Goal: Find specific page/section: Find specific page/section

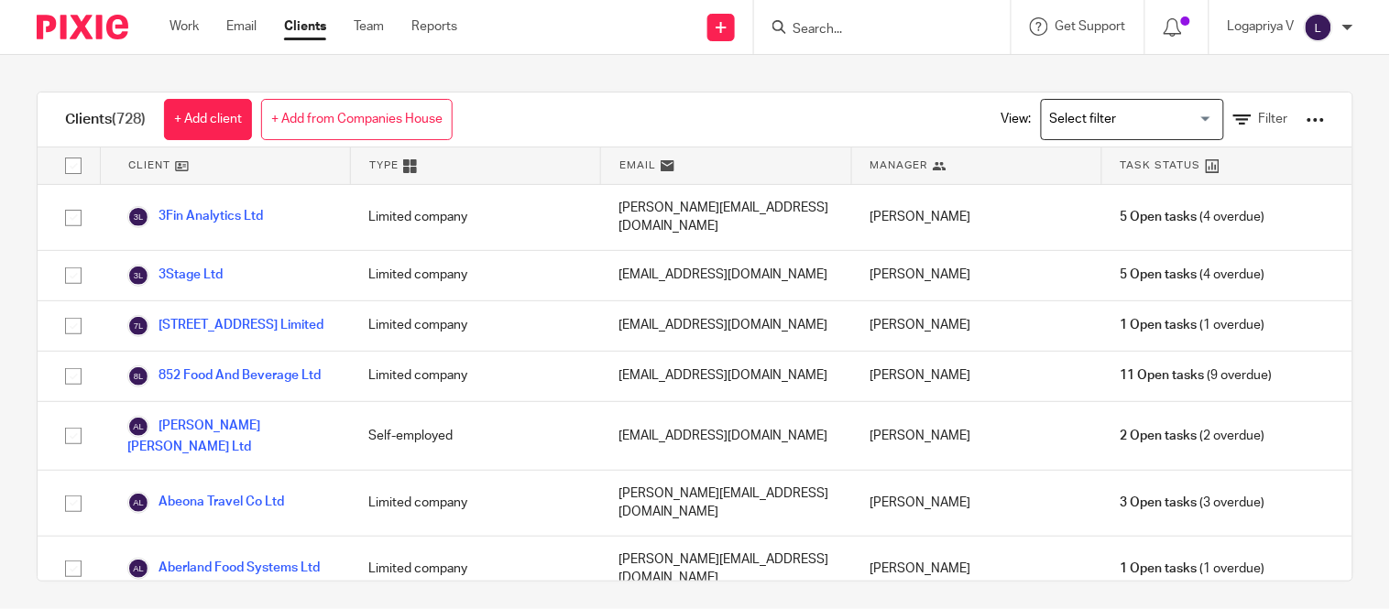
click at [1083, 111] on input "Search for option" at bounding box center [1129, 120] width 170 height 32
click at [1116, 124] on input "Search for option" at bounding box center [1129, 120] width 170 height 32
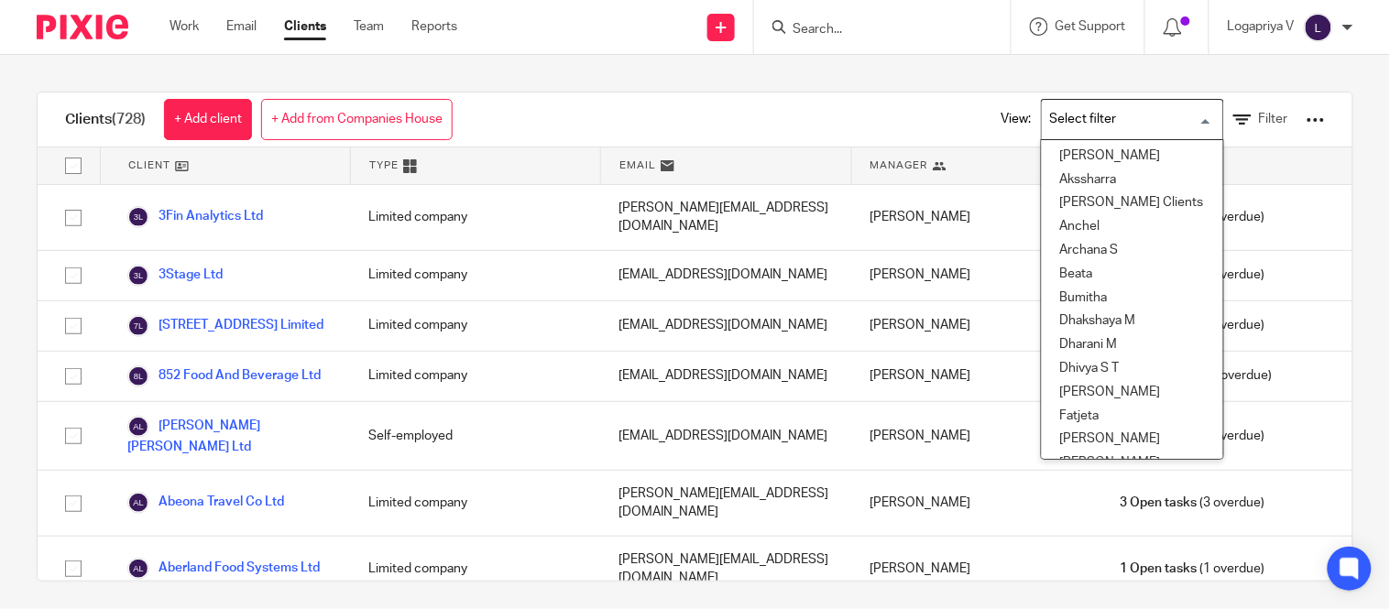
click at [1123, 128] on input "Search for option" at bounding box center [1129, 120] width 170 height 32
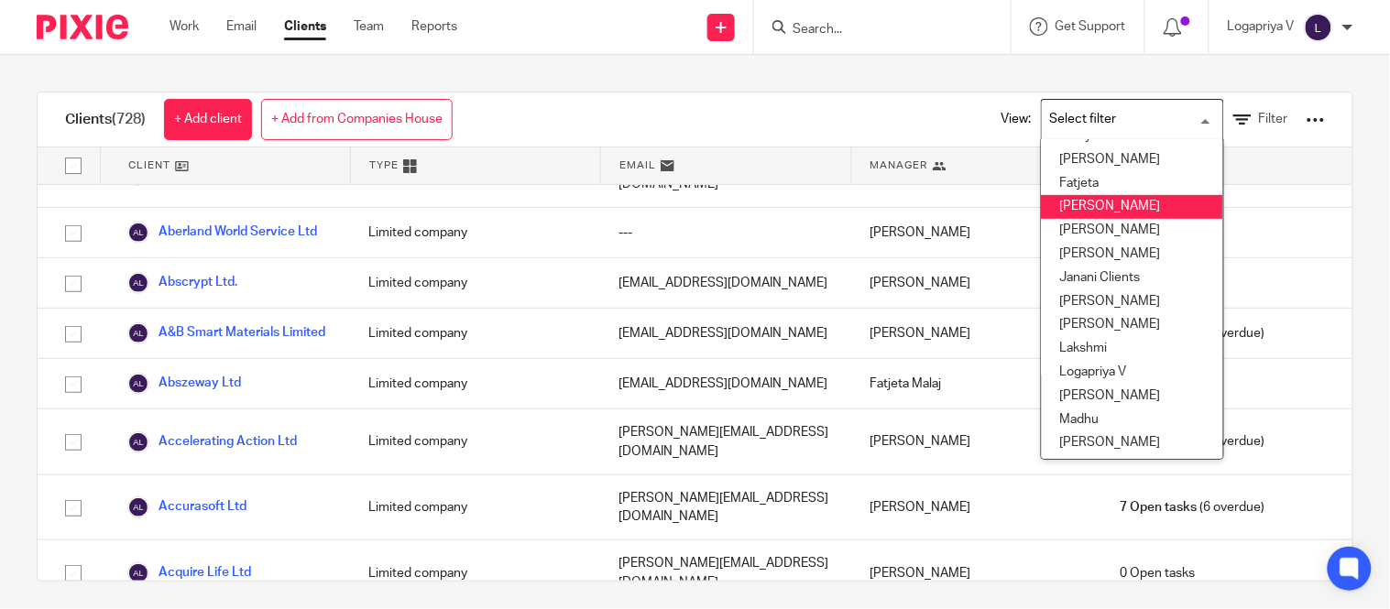
scroll to position [235, 11]
click at [1060, 217] on li "Hely Patel" at bounding box center [1132, 229] width 181 height 24
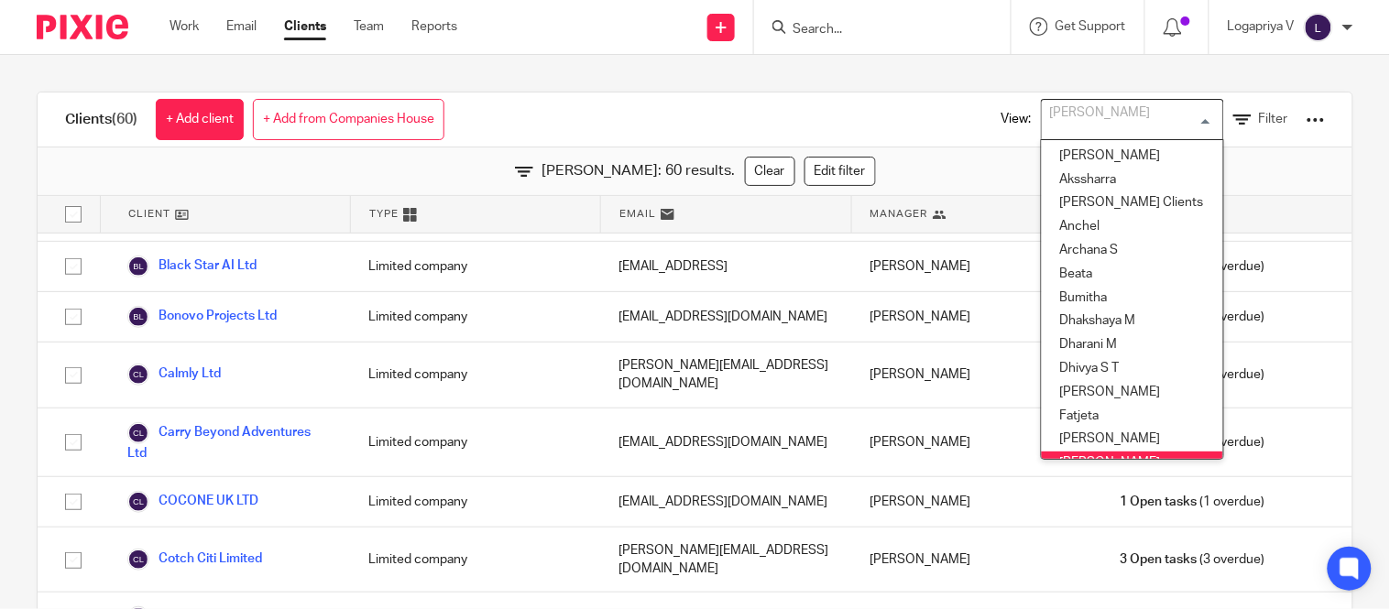
scroll to position [14, 0]
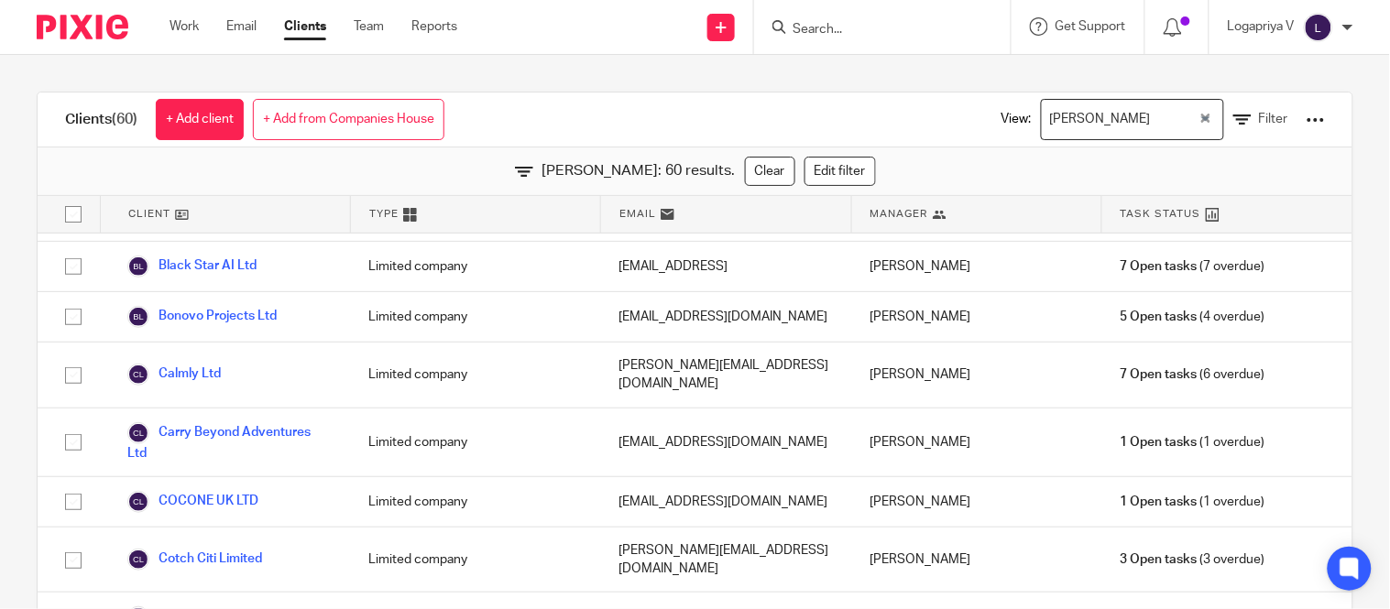
click at [815, 30] on input "Search" at bounding box center [873, 30] width 165 height 16
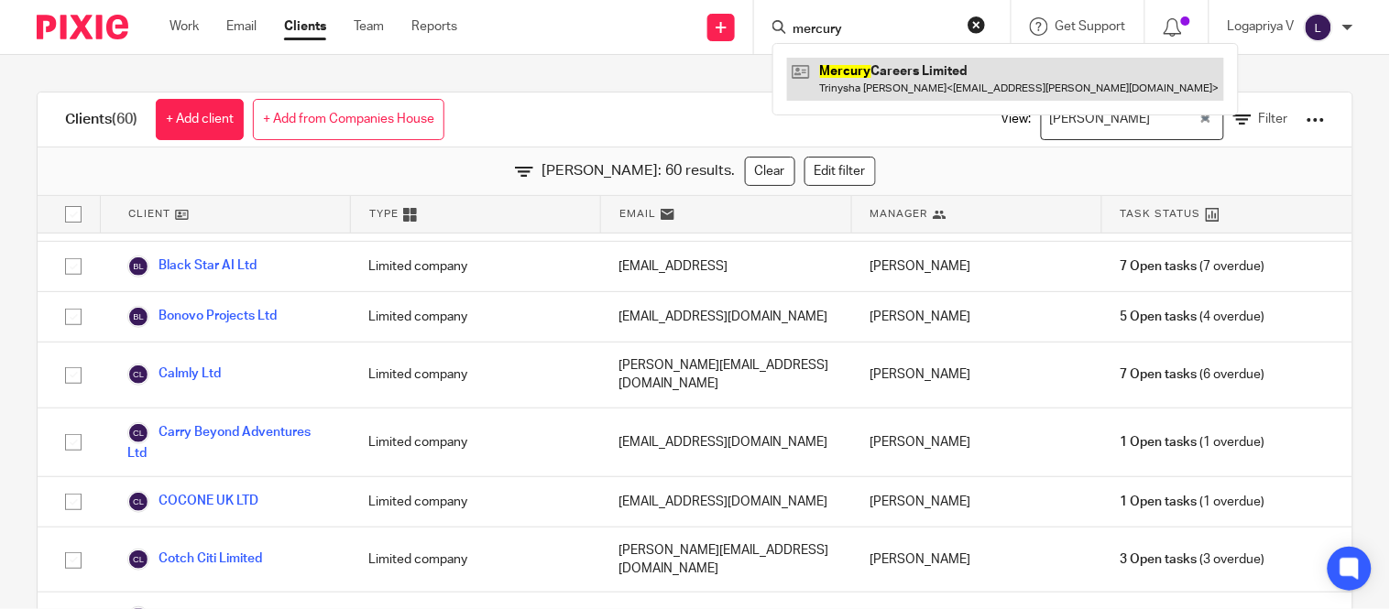
type input "mercury"
click at [900, 73] on link at bounding box center [1005, 79] width 437 height 42
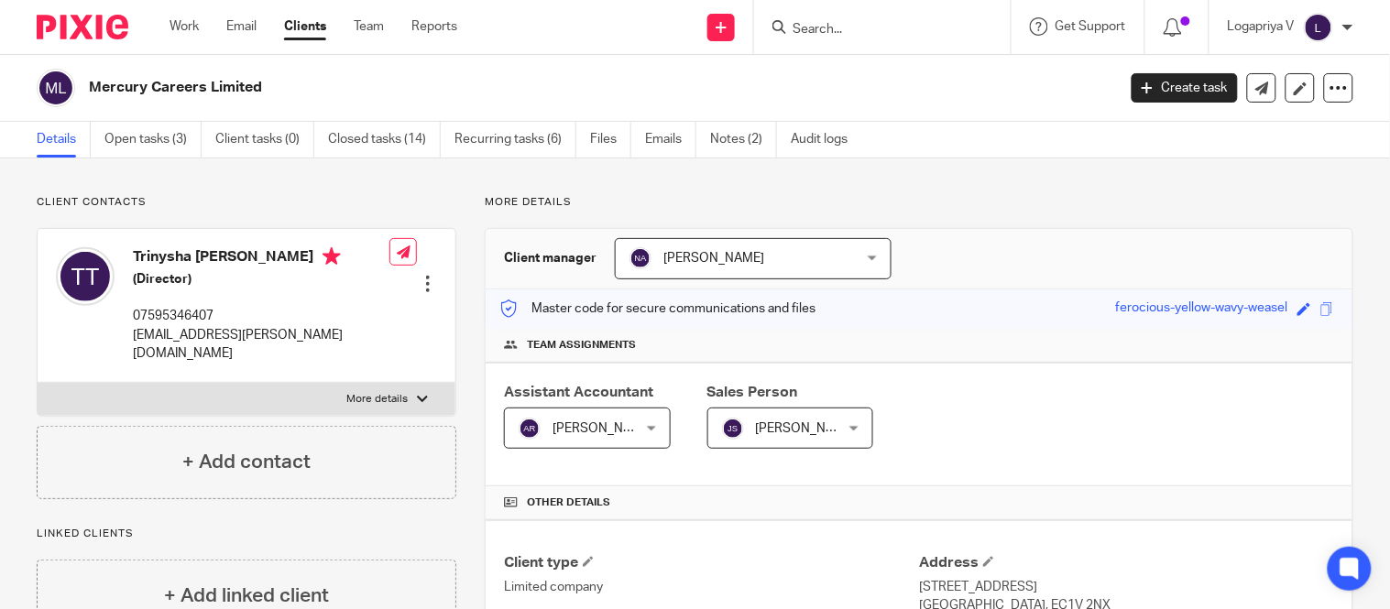
click at [808, 24] on input "Search" at bounding box center [873, 30] width 165 height 16
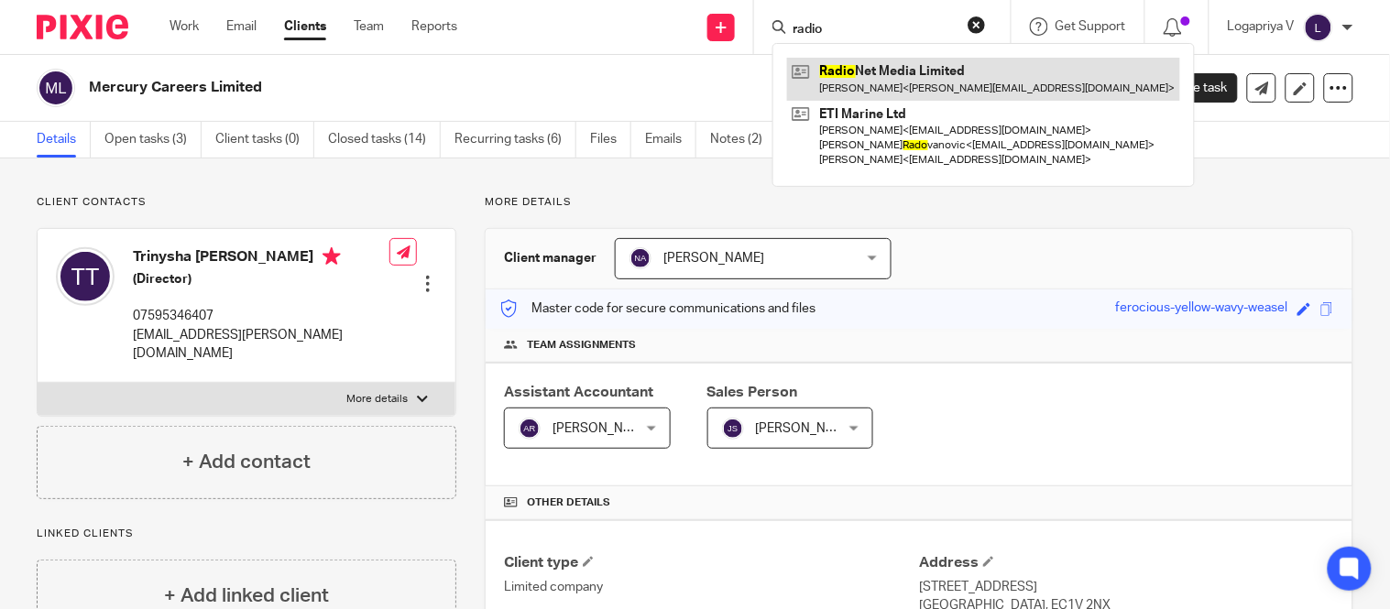
type input "radio"
click at [938, 76] on link at bounding box center [983, 79] width 393 height 42
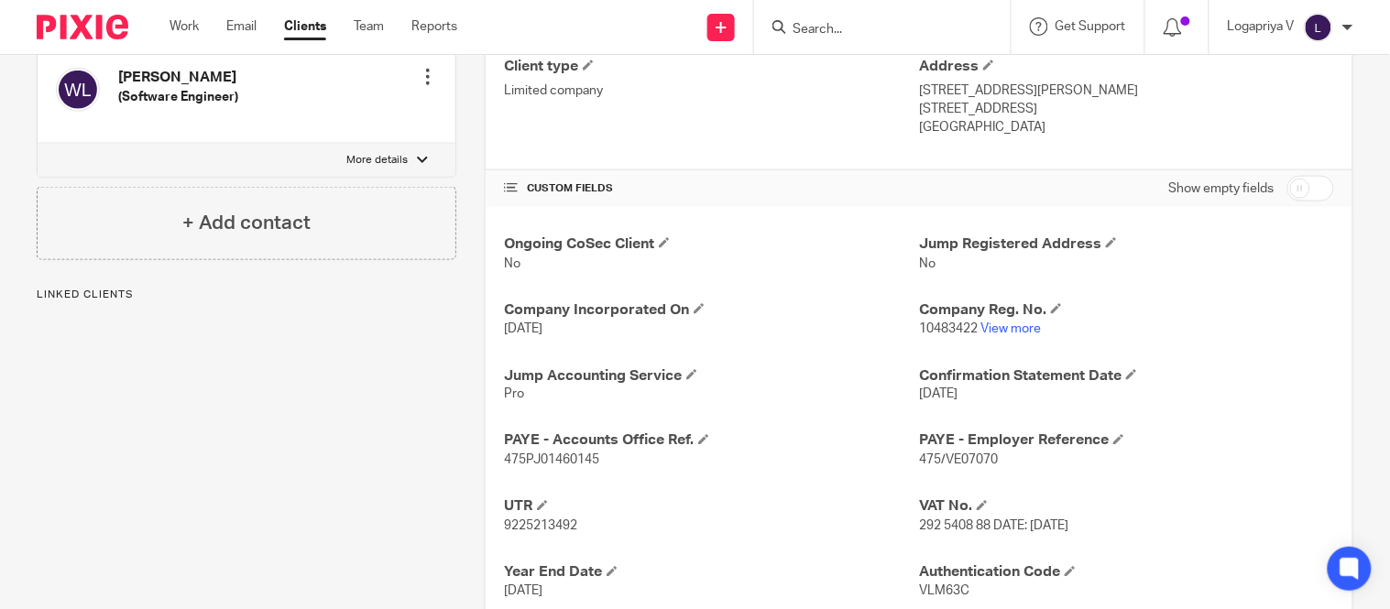
scroll to position [22, 0]
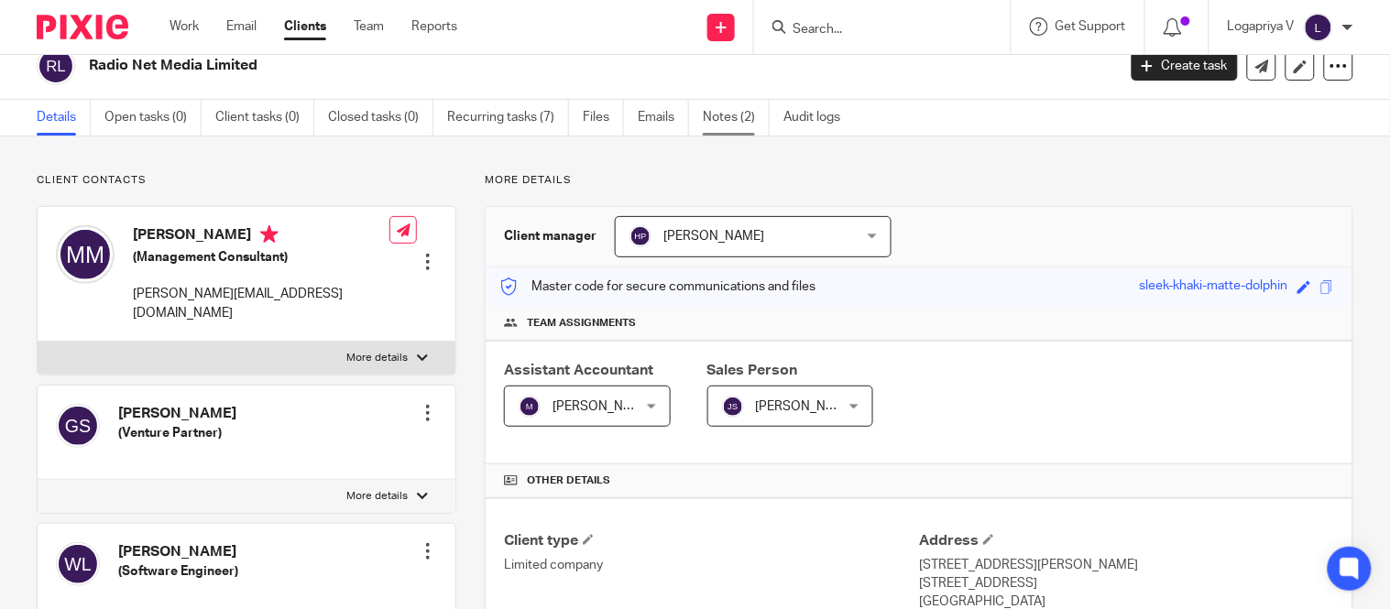
click at [707, 106] on link "Notes (2)" at bounding box center [736, 118] width 67 height 36
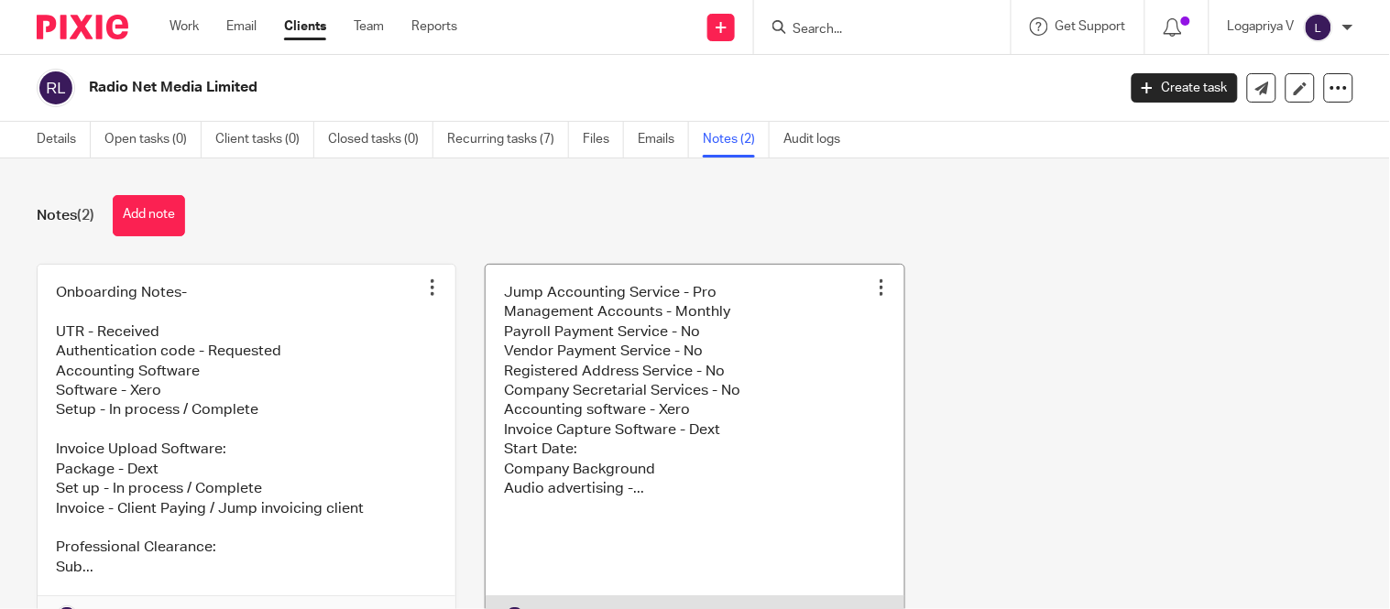
scroll to position [112, 0]
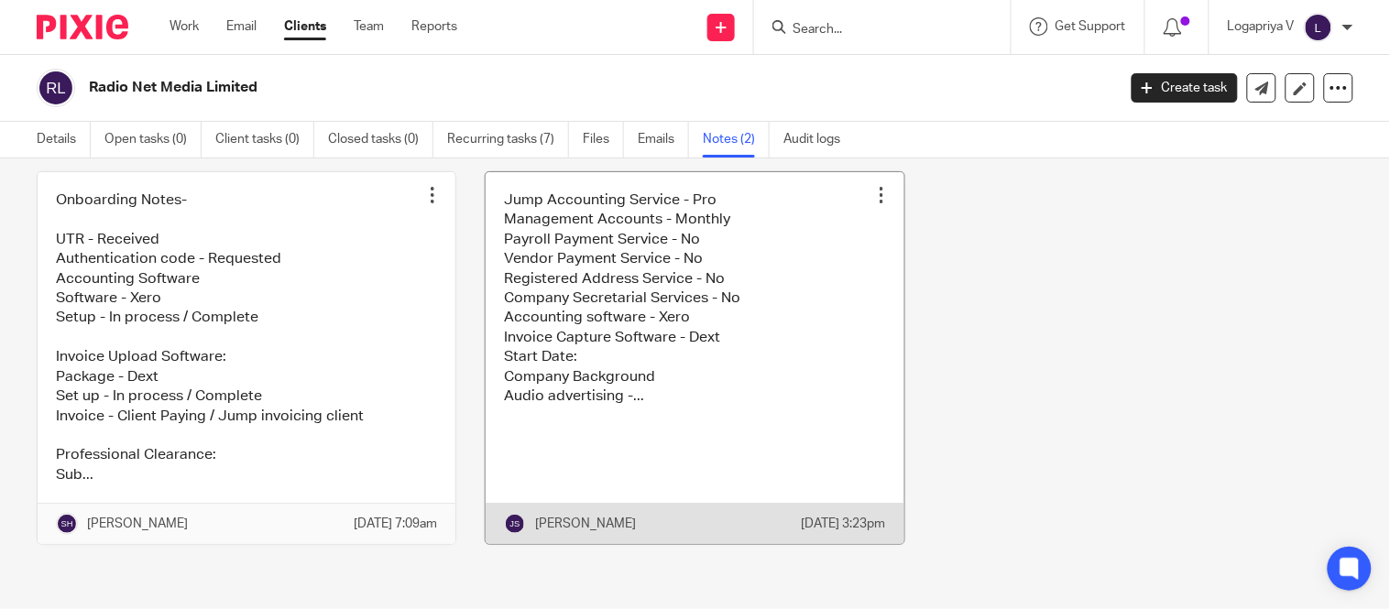
click at [504, 351] on link at bounding box center [695, 358] width 418 height 373
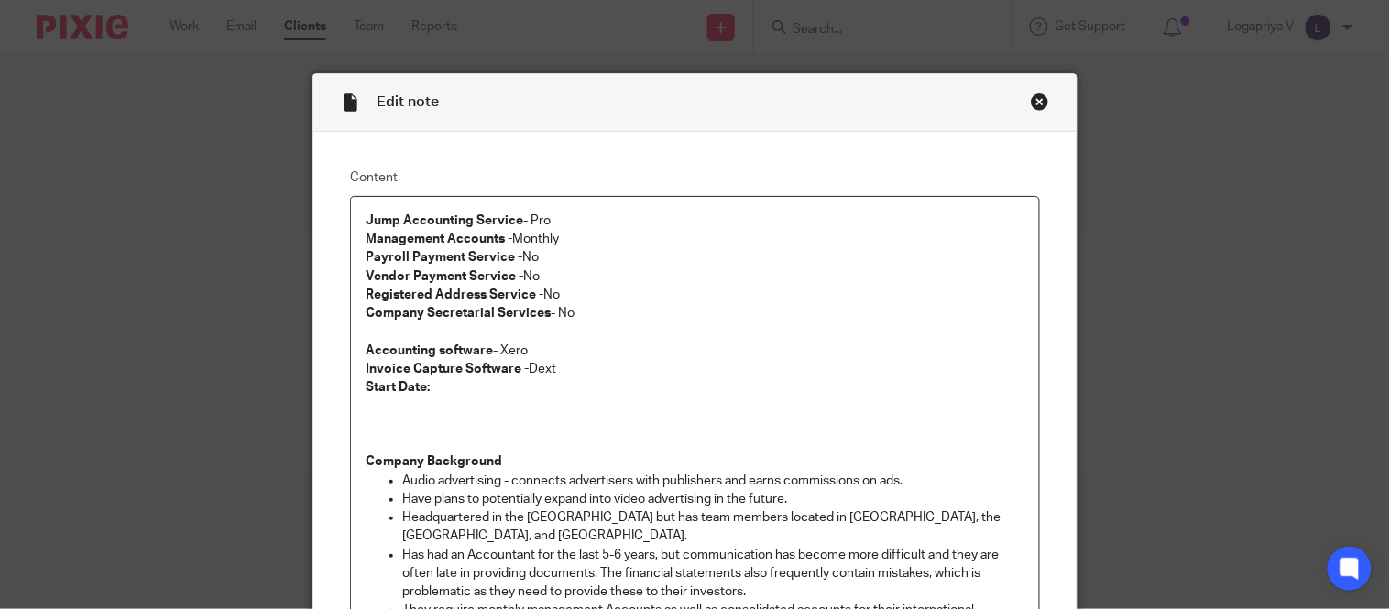
click at [1031, 104] on div "Close this dialog window" at bounding box center [1040, 102] width 18 height 18
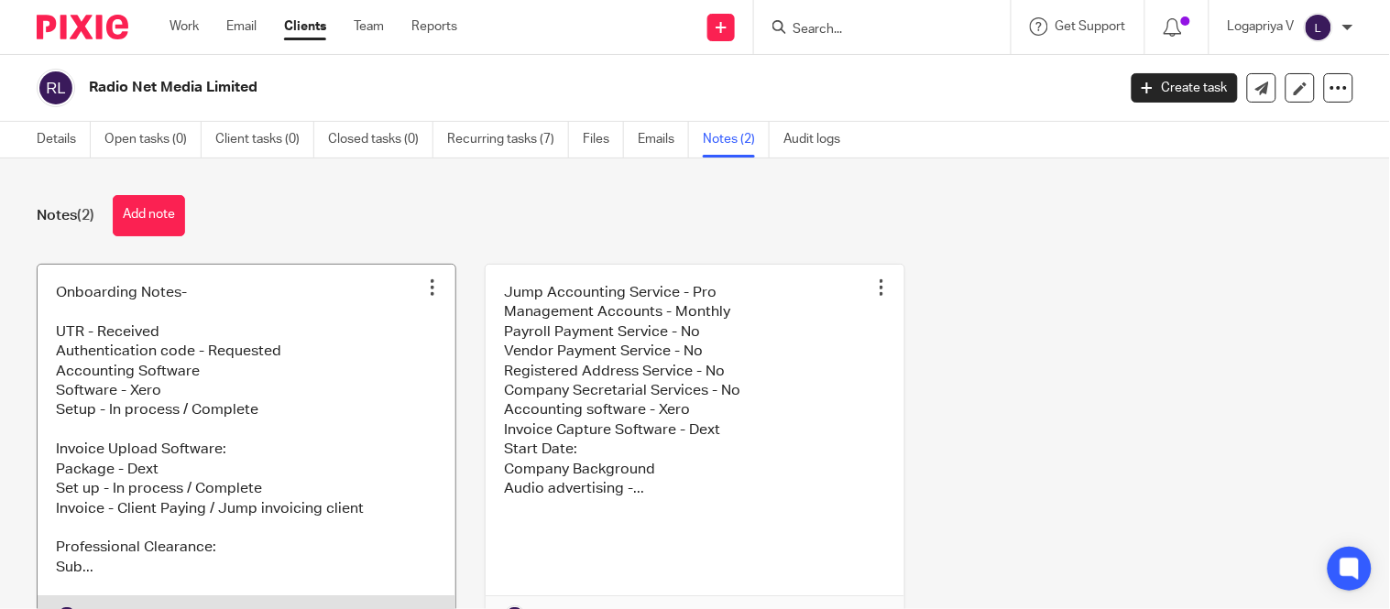
click at [284, 370] on link at bounding box center [247, 451] width 418 height 373
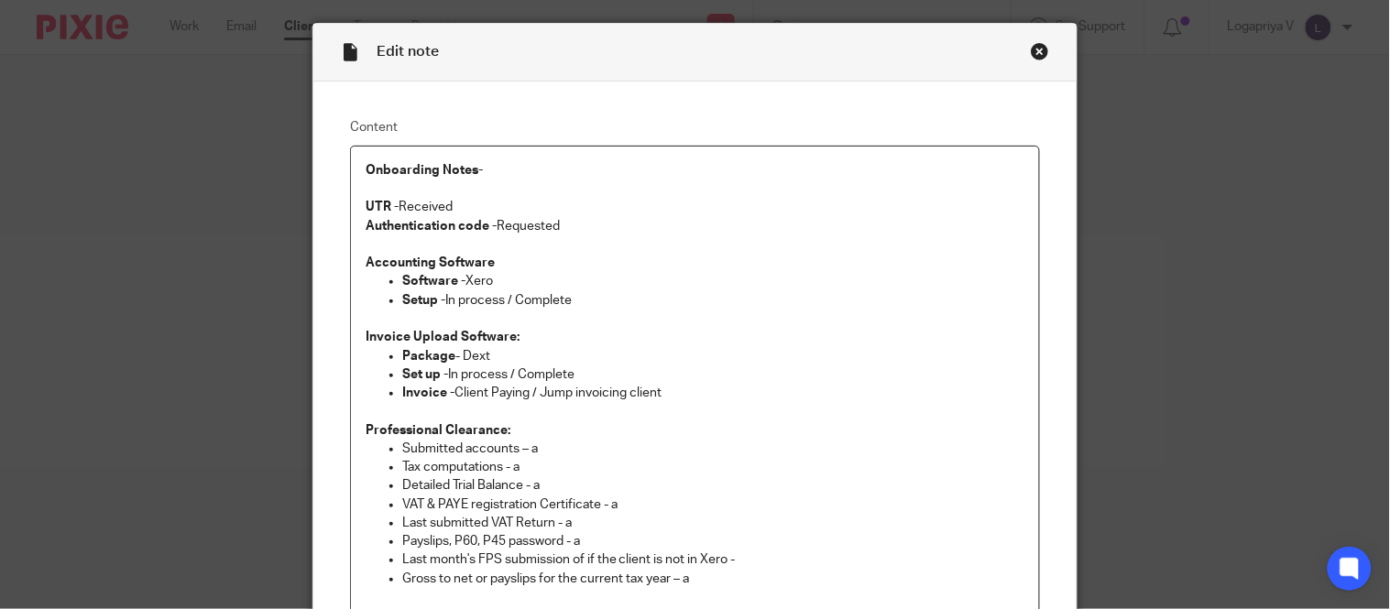
scroll to position [25, 0]
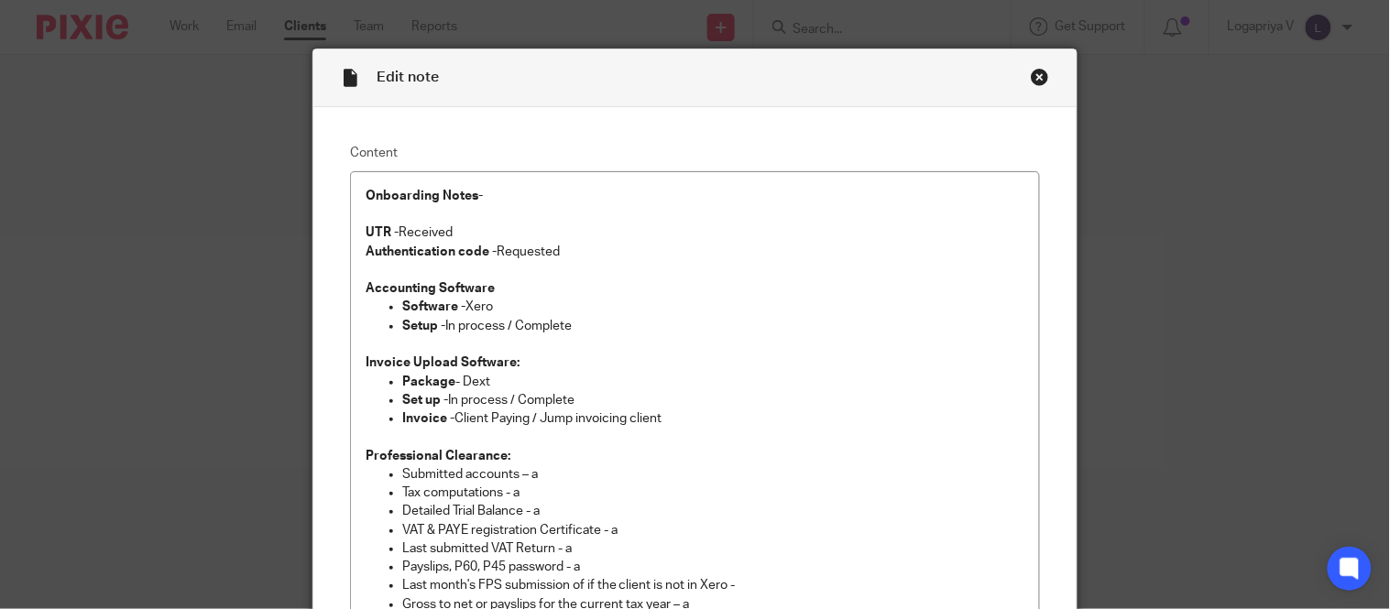
click at [1038, 76] on div "Close this dialog window" at bounding box center [1040, 77] width 18 height 18
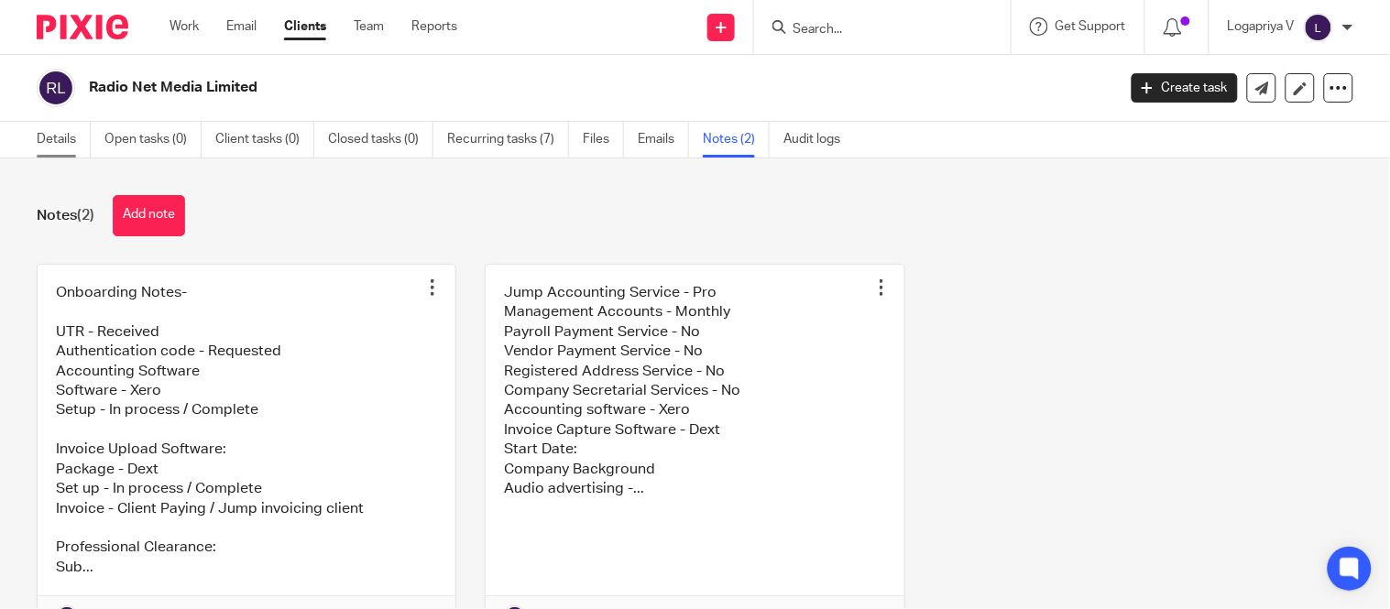
click at [42, 138] on link "Details" at bounding box center [64, 140] width 54 height 36
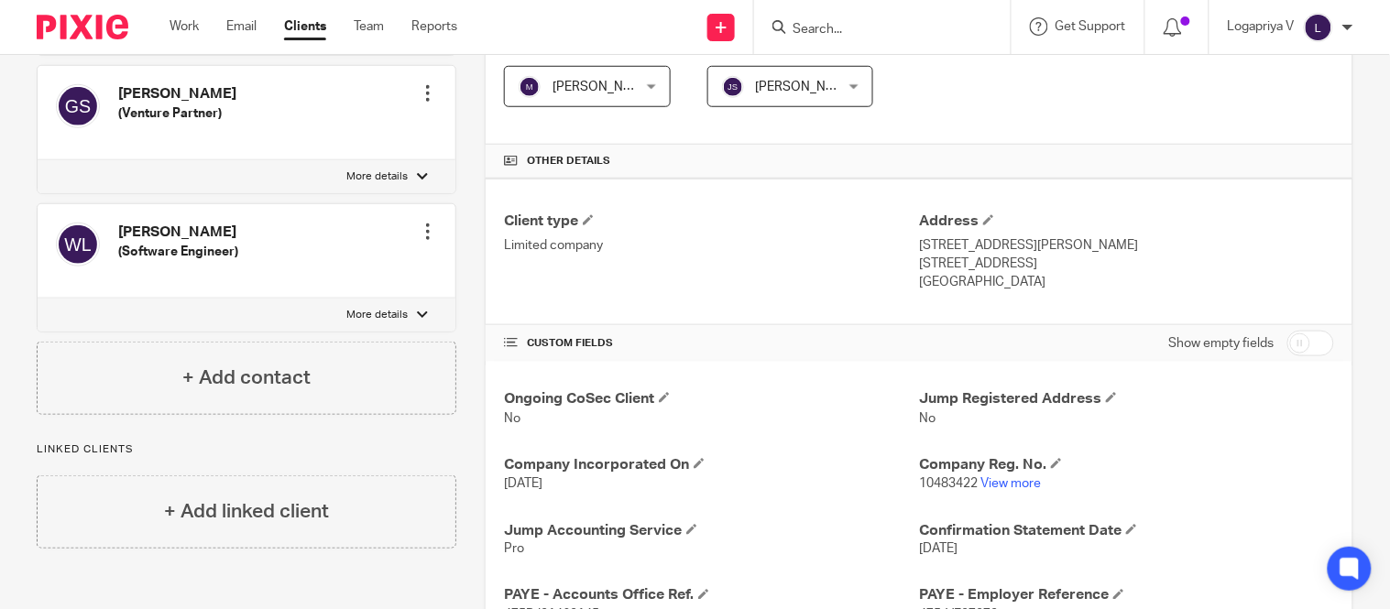
scroll to position [343, 0]
click at [994, 487] on link "View more" at bounding box center [1010, 482] width 60 height 13
